Goal: Information Seeking & Learning: Check status

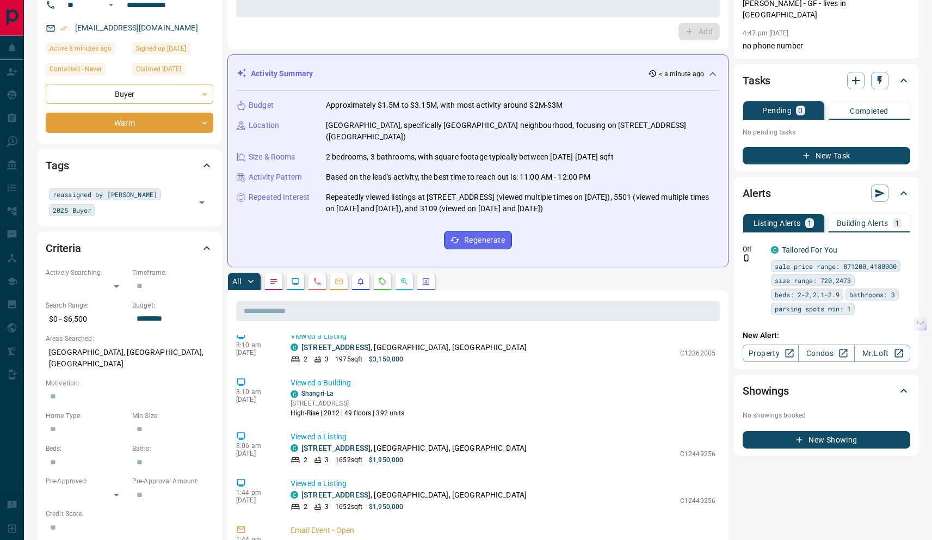
scroll to position [132, 0]
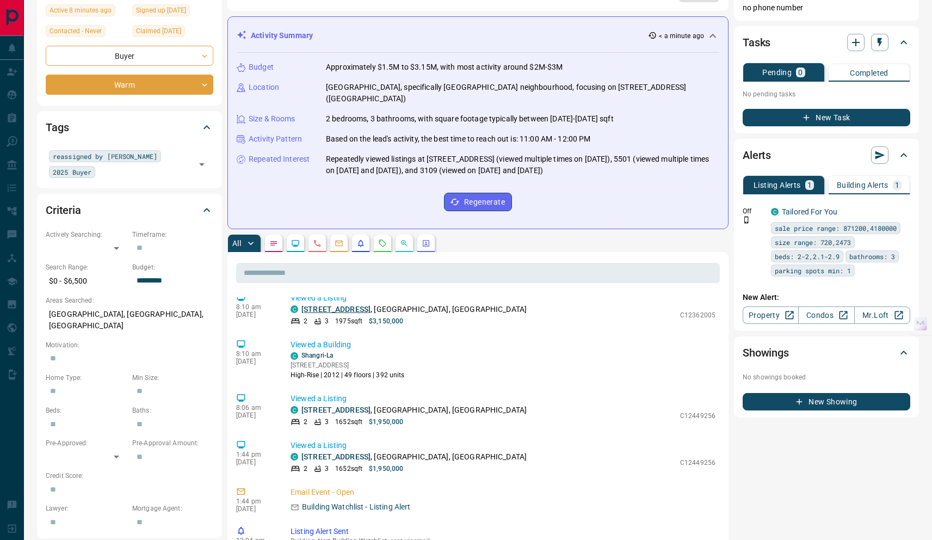
click at [354, 313] on link "5501 - 180 University Avenue" at bounding box center [335, 309] width 69 height 9
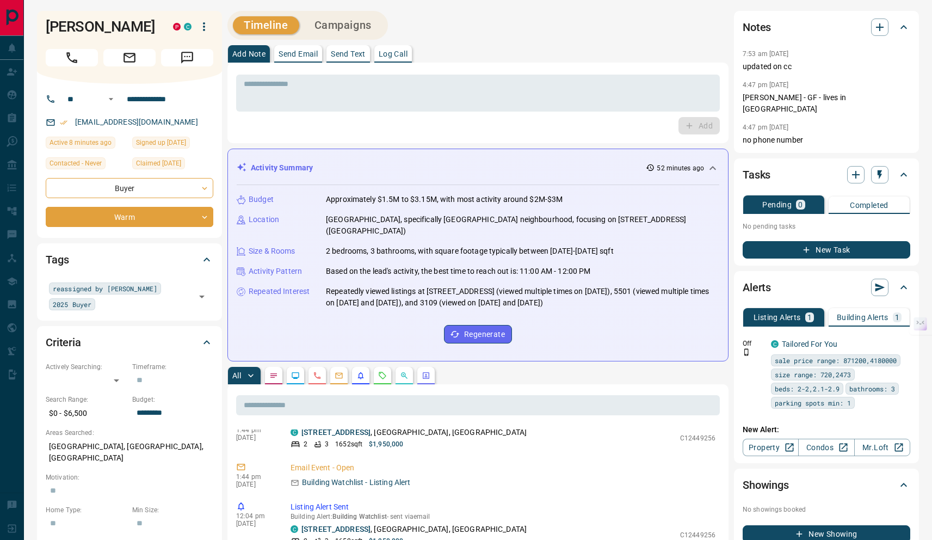
scroll to position [568, 0]
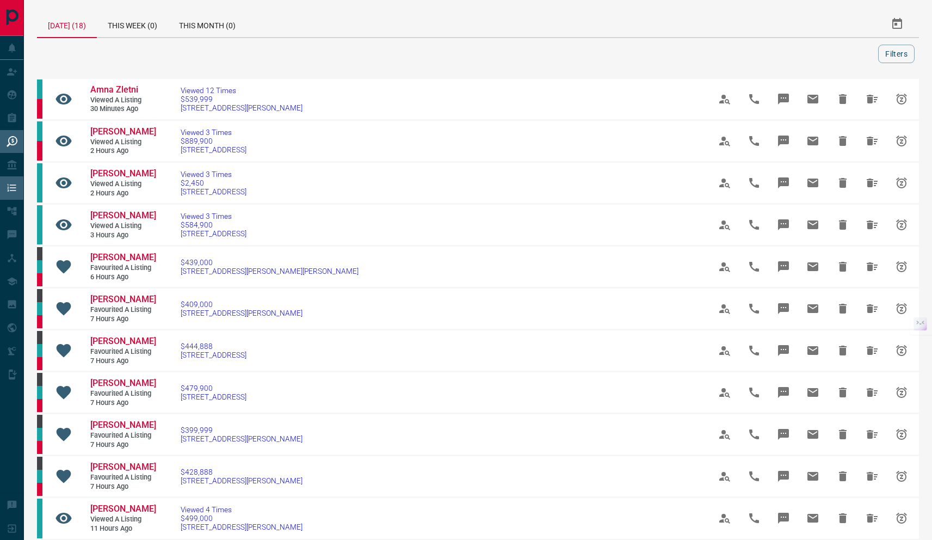
scroll to position [24, 0]
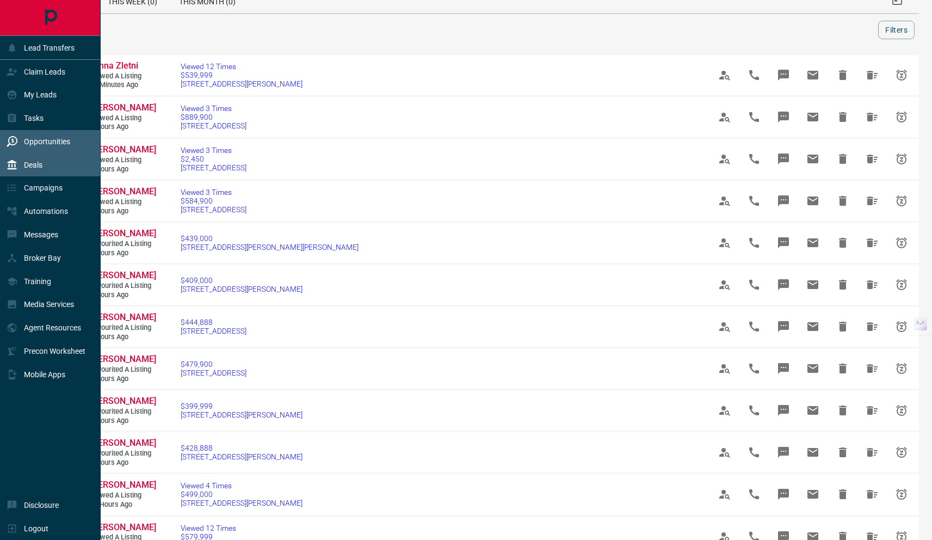
click at [29, 166] on p "Deals" at bounding box center [33, 164] width 18 height 9
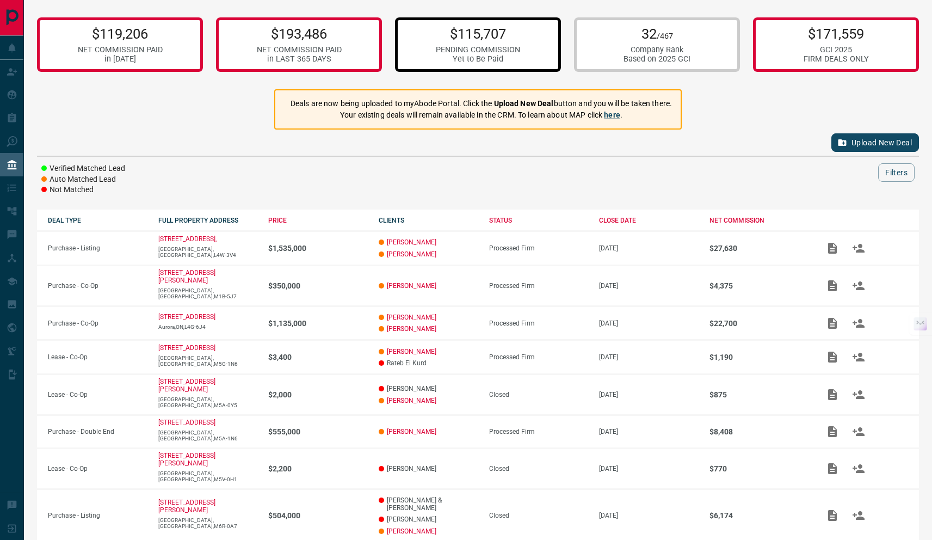
click at [461, 48] on div "PENDING COMMISSION" at bounding box center [478, 49] width 84 height 9
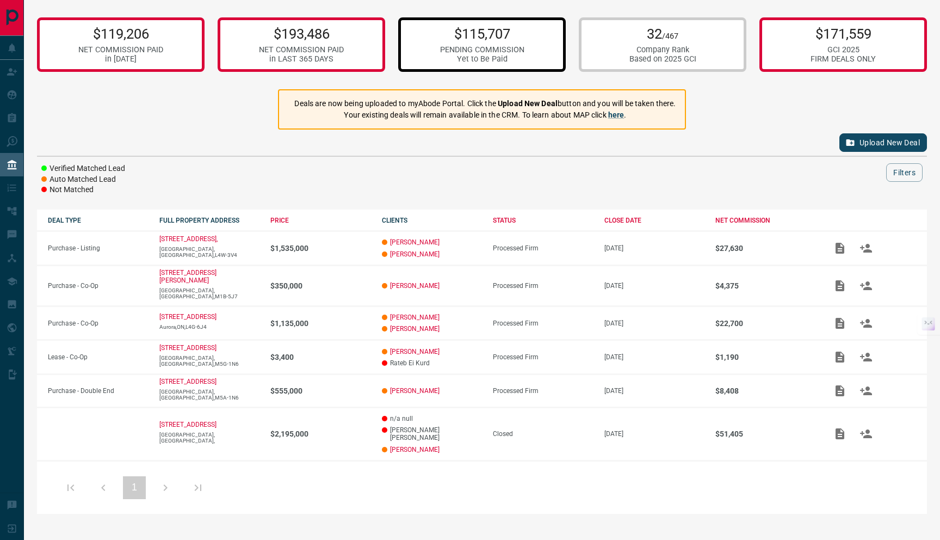
click at [501, 47] on div "PENDING COMMISSION" at bounding box center [482, 49] width 84 height 9
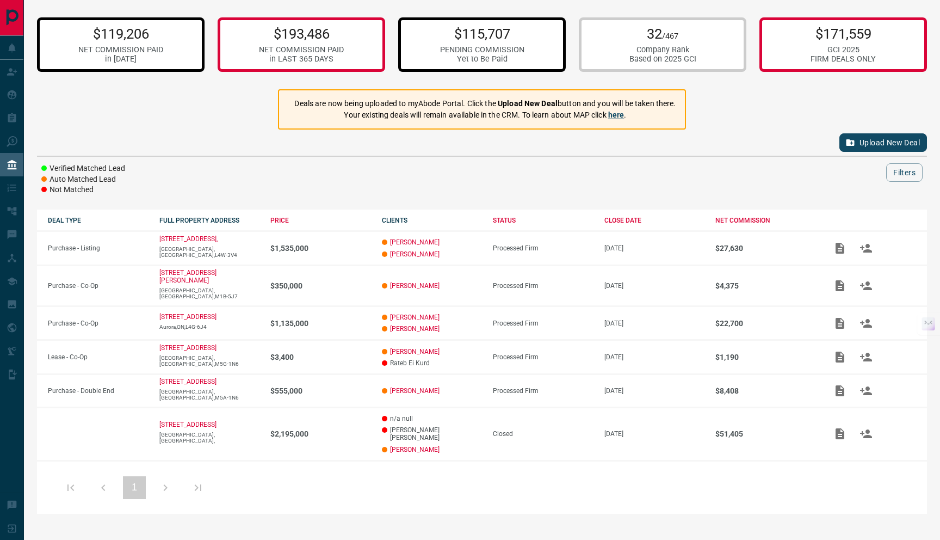
click at [142, 58] on div "in [DATE]" at bounding box center [120, 58] width 85 height 9
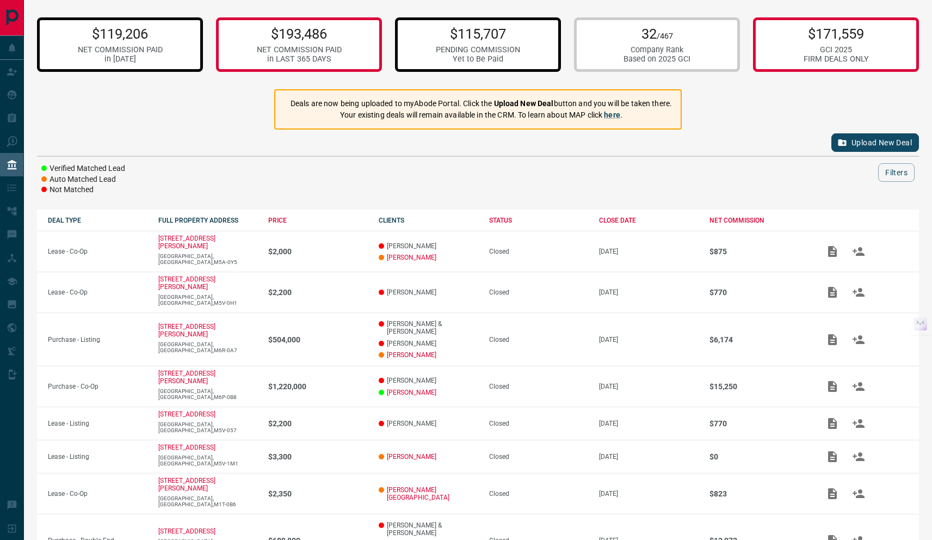
click at [509, 38] on p "$115,707" at bounding box center [478, 34] width 84 height 16
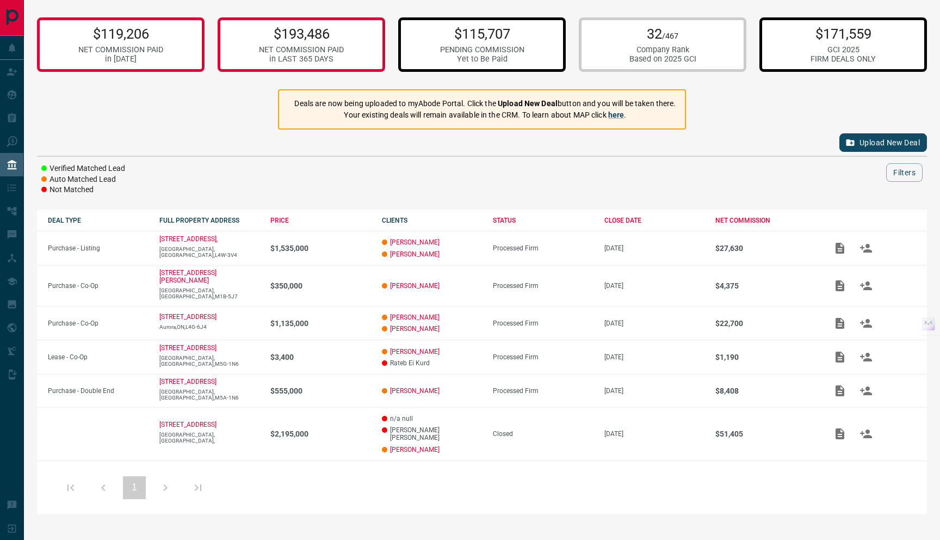
click at [777, 38] on div "$171,559 GCI 2025 FIRM DEALS ONLY" at bounding box center [843, 44] width 168 height 54
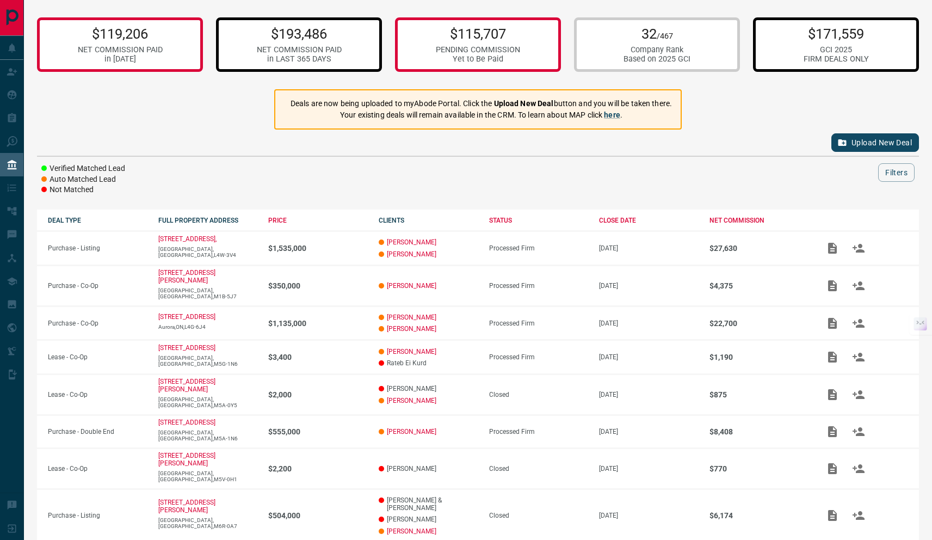
click at [300, 38] on p "$193,486" at bounding box center [299, 34] width 85 height 16
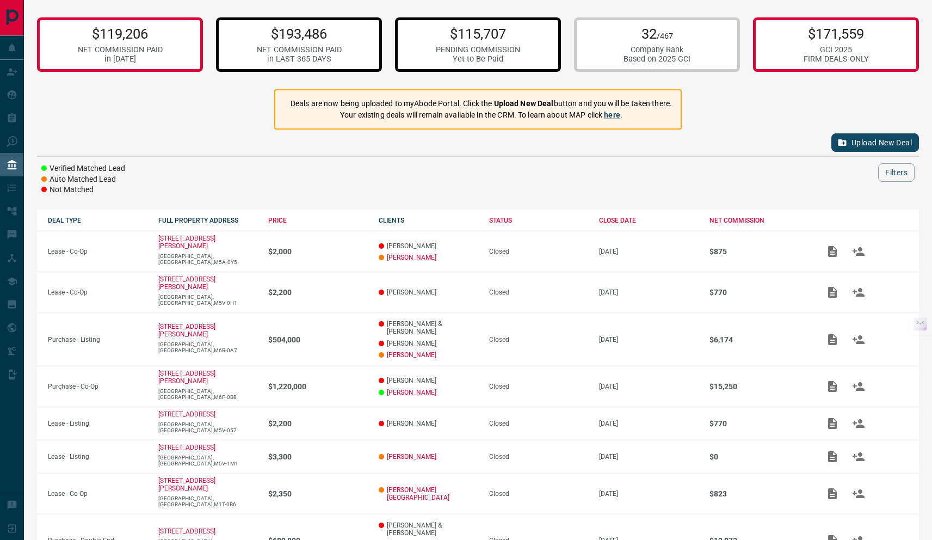
click at [460, 29] on p "$115,707" at bounding box center [478, 34] width 84 height 16
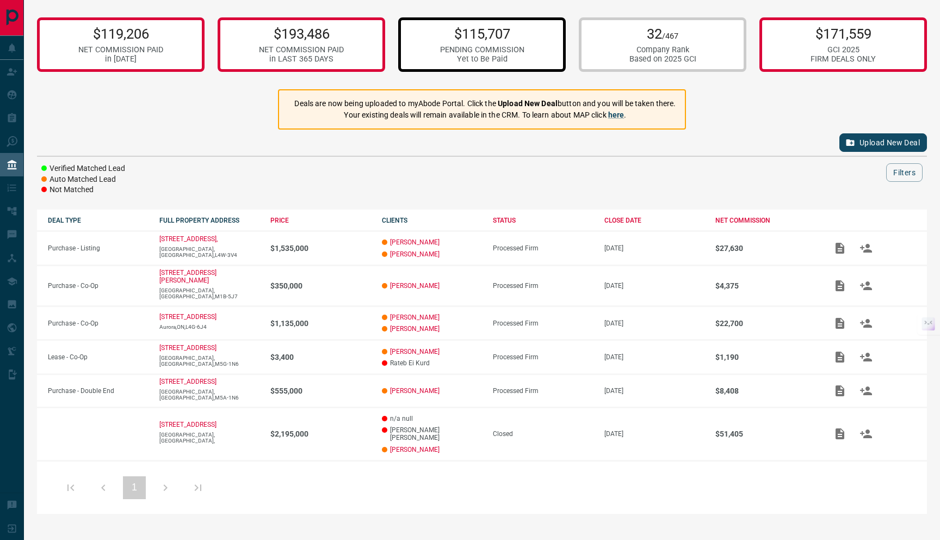
click at [685, 40] on p "32 /467" at bounding box center [662, 34] width 67 height 16
click at [675, 40] on span "/467" at bounding box center [670, 36] width 16 height 9
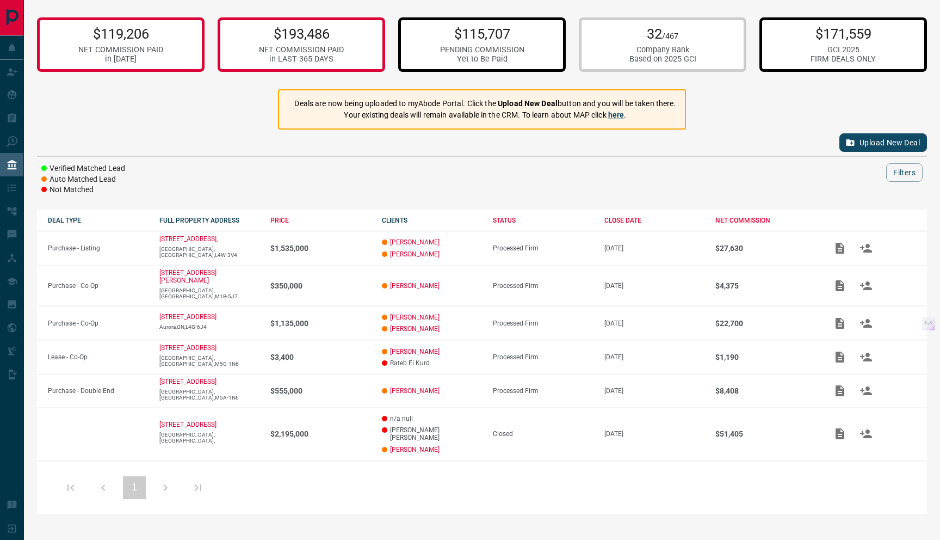
click at [861, 45] on div "GCI 2025" at bounding box center [842, 49] width 65 height 9
